Goal: Check status: Check status

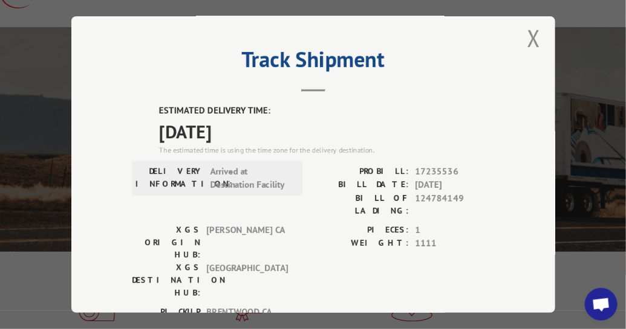
scroll to position [8, 0]
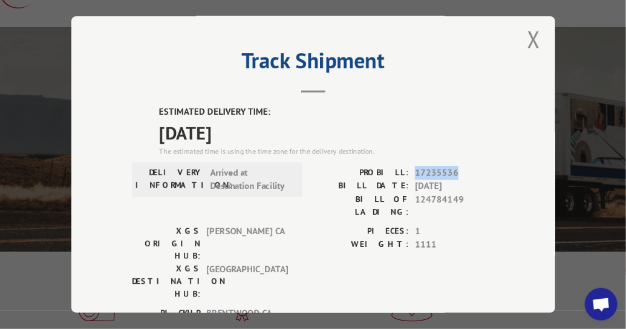
drag, startPoint x: 453, startPoint y: 169, endPoint x: 409, endPoint y: 167, distance: 44.8
click at [409, 167] on div "PROBILL: 17235536" at bounding box center [403, 173] width 181 height 14
copy span "17235536"
click at [527, 38] on button "Close modal" at bounding box center [532, 39] width 13 height 32
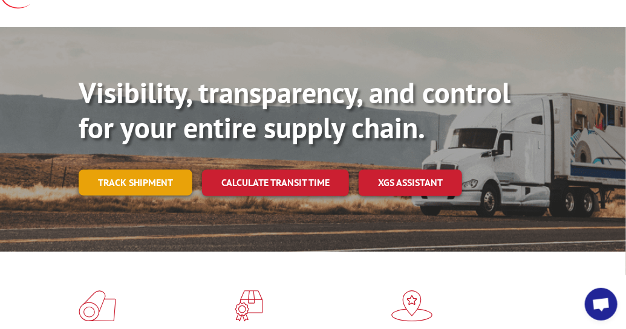
click at [152, 179] on link "Track shipment" at bounding box center [136, 182] width 114 height 25
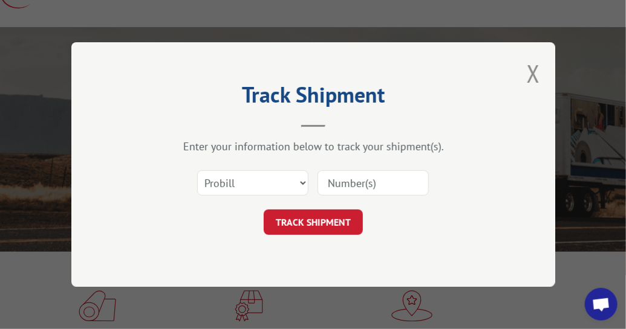
click at [386, 184] on input at bounding box center [372, 182] width 111 height 25
type input "17235536"
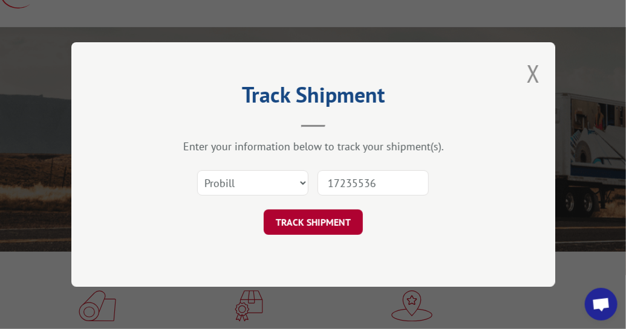
click at [312, 213] on button "TRACK SHIPMENT" at bounding box center [313, 222] width 99 height 25
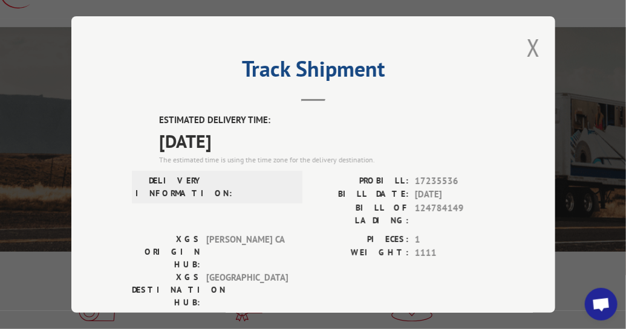
click at [313, 213] on div "PROBILL: 17235536 BILL DATE: [DATE] BILL OF LADING: 124784149" at bounding box center [403, 204] width 181 height 59
click at [528, 42] on button "Close modal" at bounding box center [532, 47] width 13 height 32
